Goal: Information Seeking & Learning: Learn about a topic

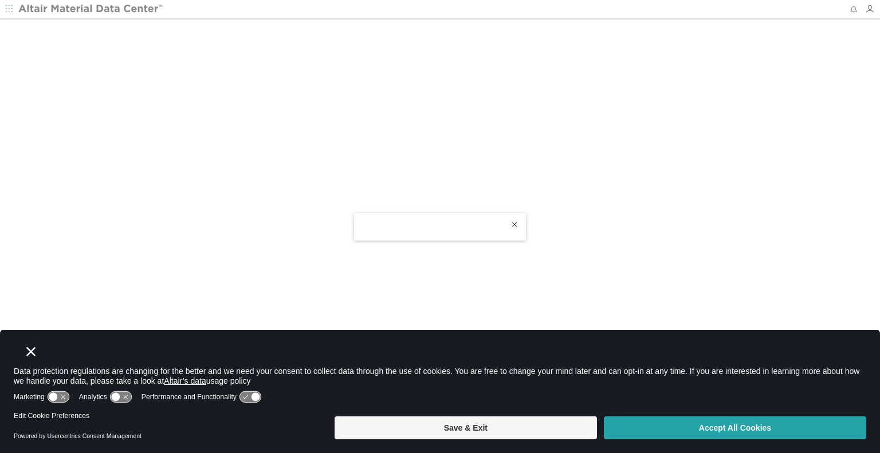
click at [692, 433] on button "Accept All Cookies" at bounding box center [735, 427] width 262 height 23
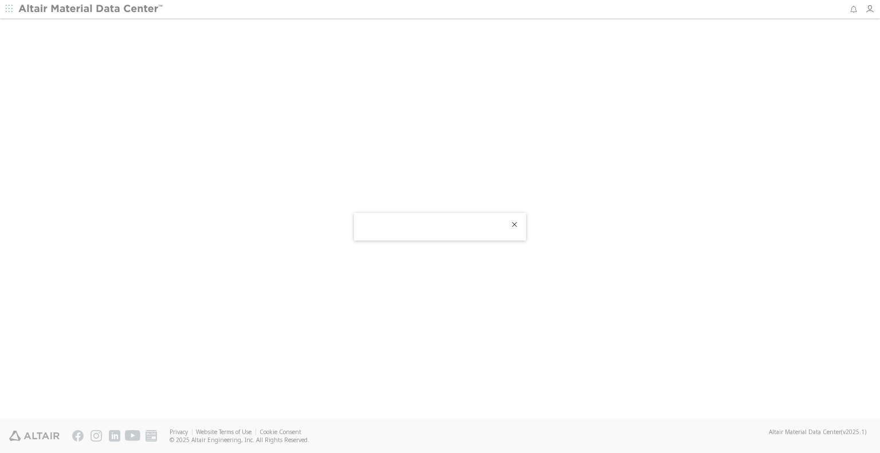
click at [457, 231] on div at bounding box center [440, 234] width 172 height 14
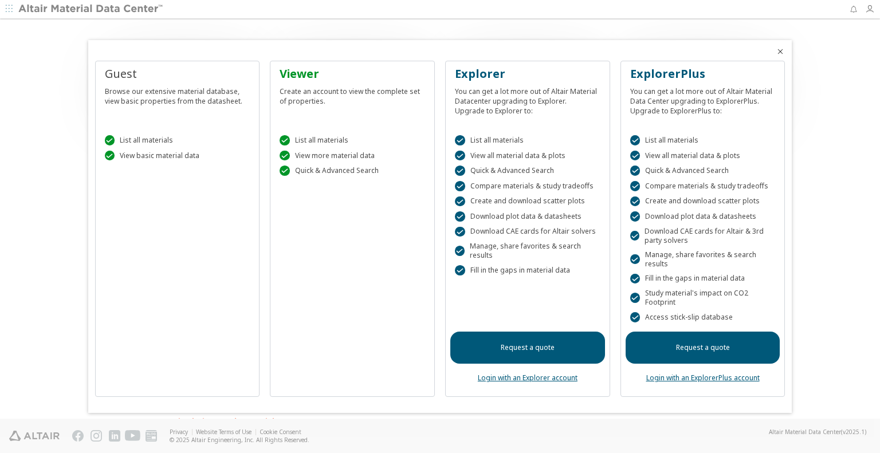
click at [306, 98] on div "Create an account to view the complete set of properties." at bounding box center [353, 94] width 146 height 24
click at [780, 53] on icon "Close" at bounding box center [780, 51] width 9 height 9
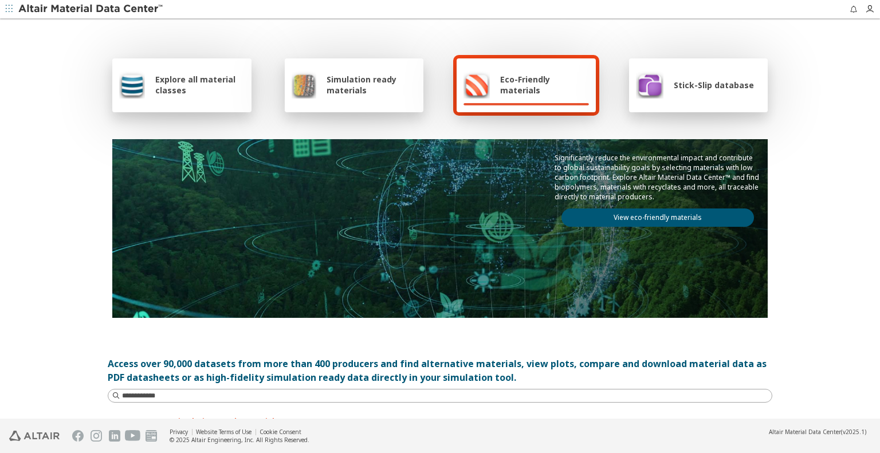
click at [217, 89] on span "Explore all material classes" at bounding box center [199, 85] width 89 height 22
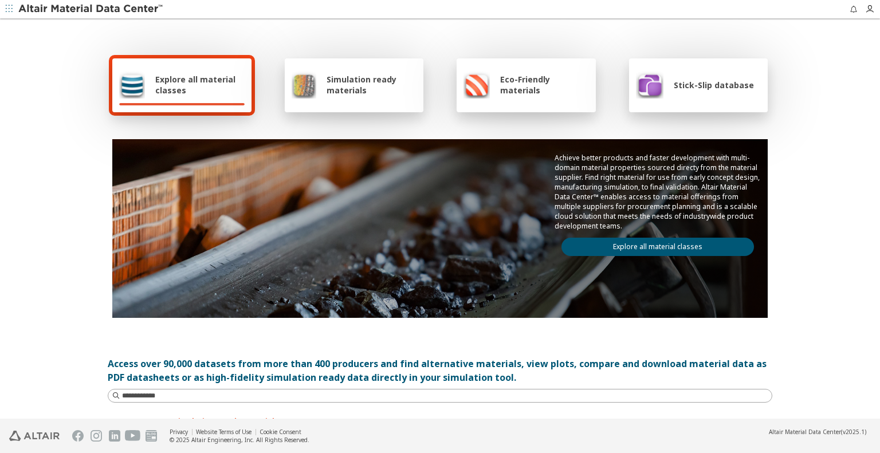
click at [339, 173] on div "Achieve better products and faster development with multi-domain material prope…" at bounding box center [439, 204] width 655 height 131
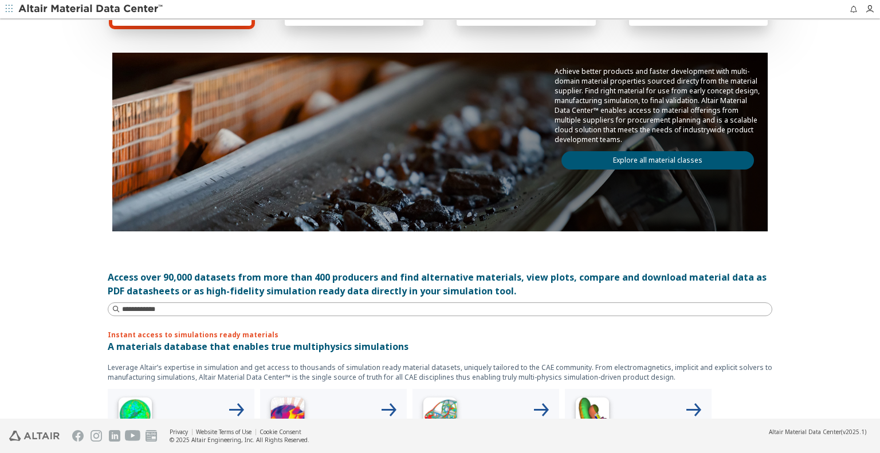
scroll to position [85, 0]
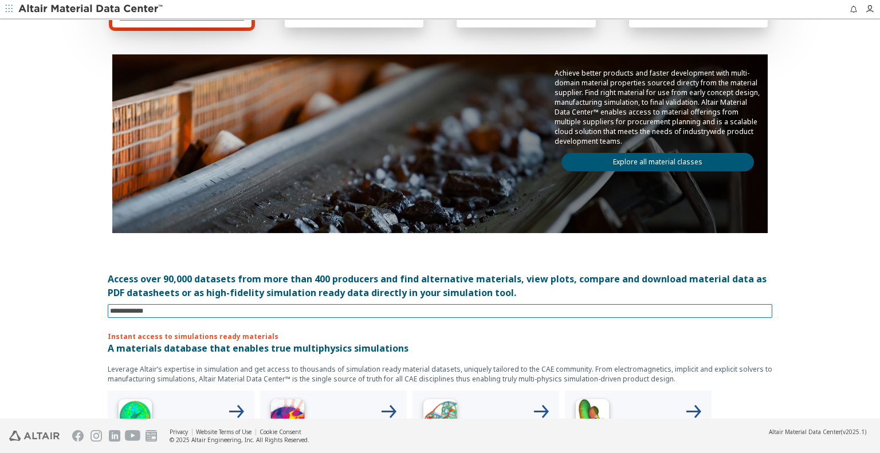
click at [205, 305] on input at bounding box center [441, 311] width 662 height 13
type input "**********"
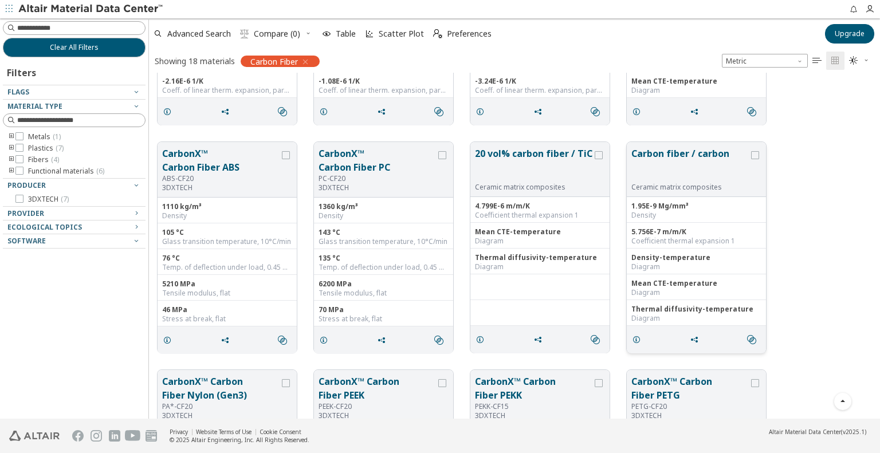
scroll to position [167, 0]
click at [696, 159] on button "Carbon fiber / carbon" at bounding box center [689, 165] width 117 height 36
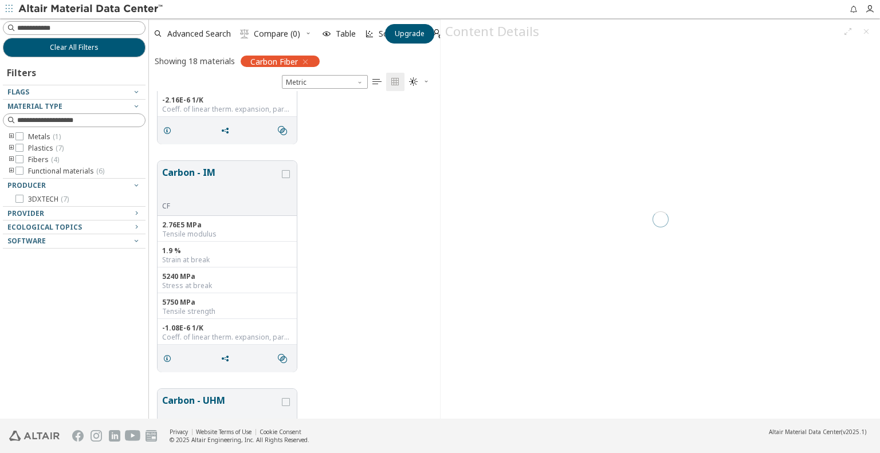
scroll to position [320, 282]
